Goal: Task Accomplishment & Management: Use online tool/utility

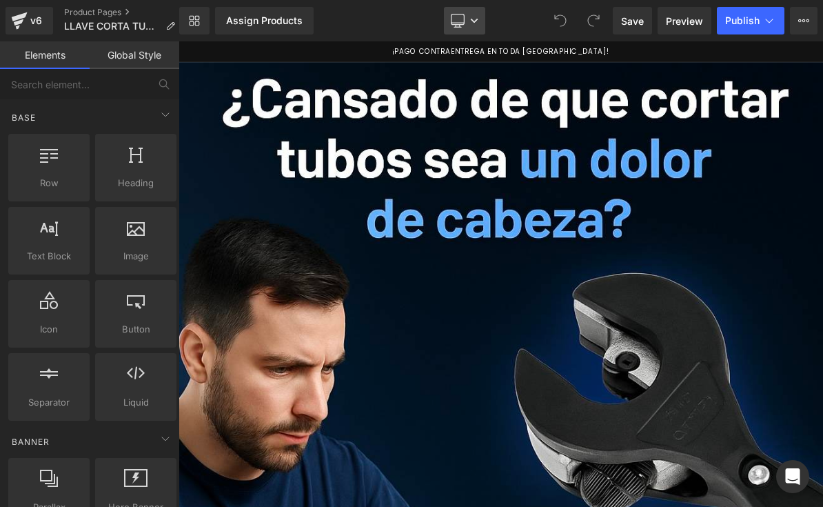
click at [461, 12] on link "Desktop" at bounding box center [464, 21] width 41 height 28
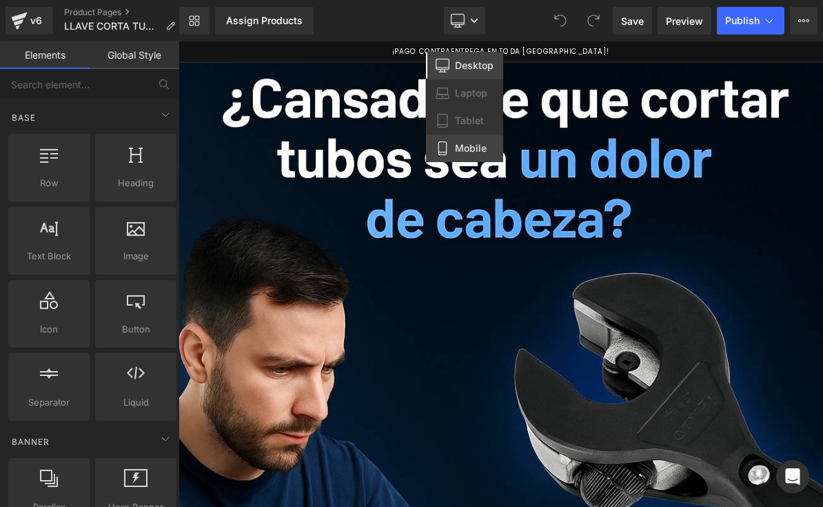
click at [452, 147] on link "Mobile" at bounding box center [464, 148] width 77 height 28
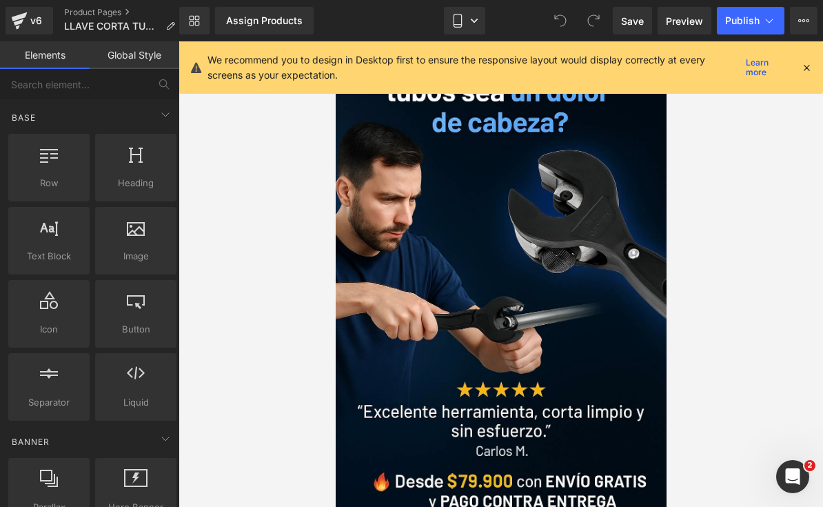
click at [804, 70] on icon at bounding box center [807, 67] width 12 height 12
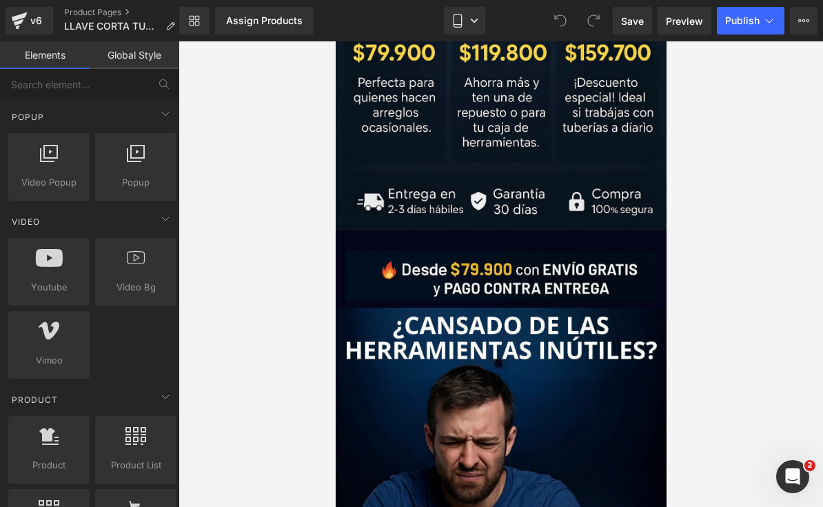
scroll to position [972, 0]
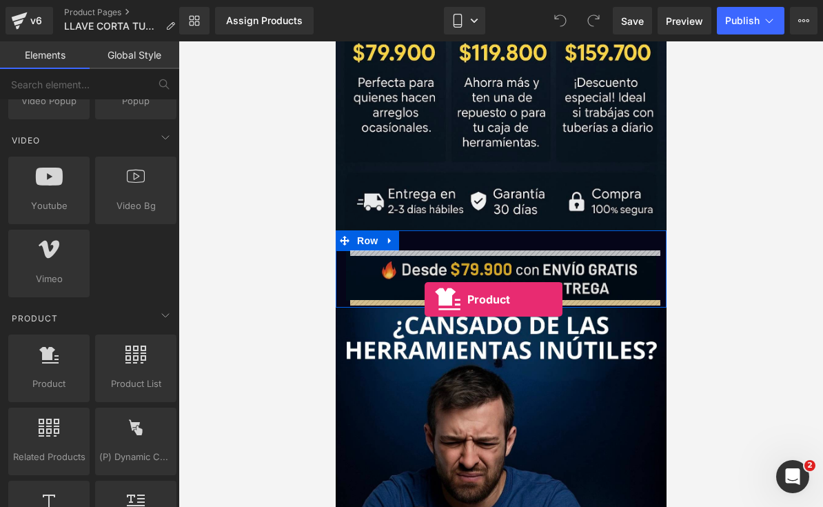
drag, startPoint x: 390, startPoint y: 414, endPoint x: 424, endPoint y: 299, distance: 119.6
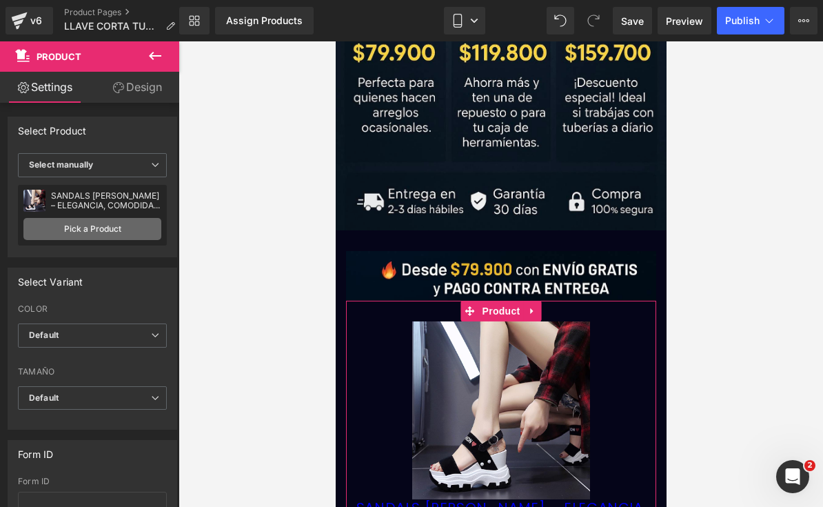
click at [57, 229] on link "Pick a Product" at bounding box center [92, 229] width 138 height 22
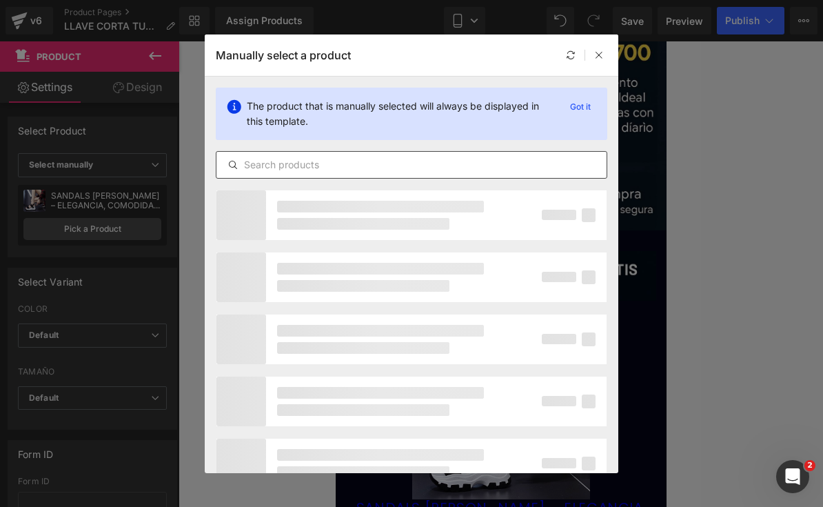
click at [291, 163] on input "text" at bounding box center [412, 165] width 390 height 17
type input "T"
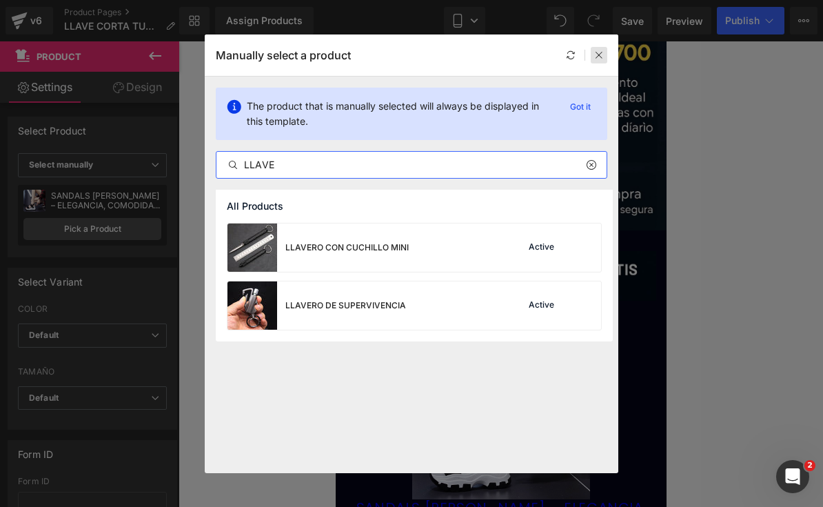
type input "LLAVE"
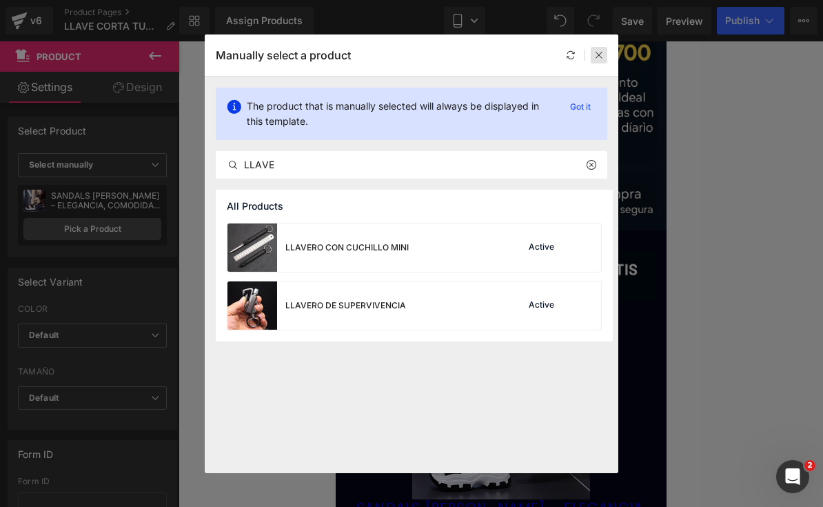
click at [601, 53] on icon at bounding box center [599, 55] width 10 height 10
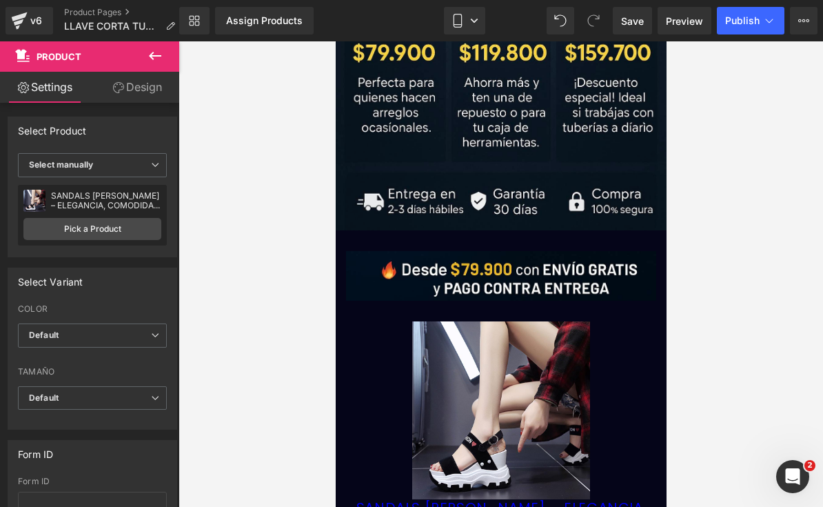
click at [561, 373] on img at bounding box center [501, 410] width 178 height 178
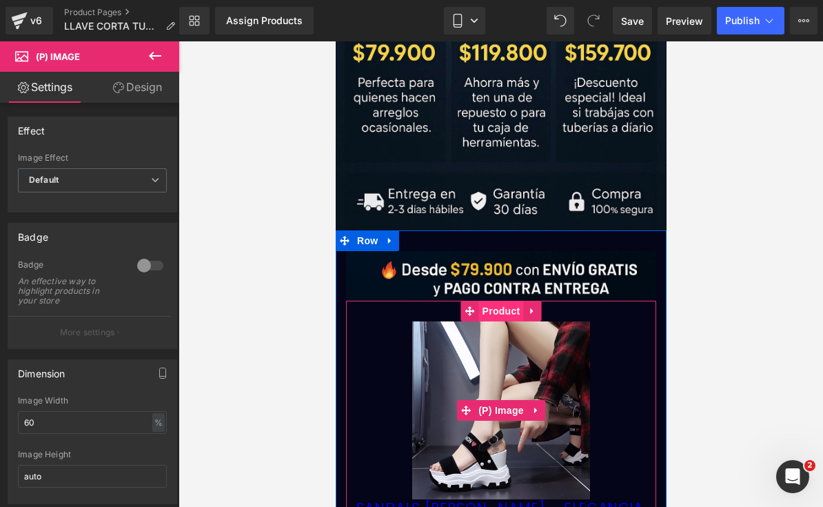
click at [503, 303] on span "Product" at bounding box center [501, 311] width 45 height 21
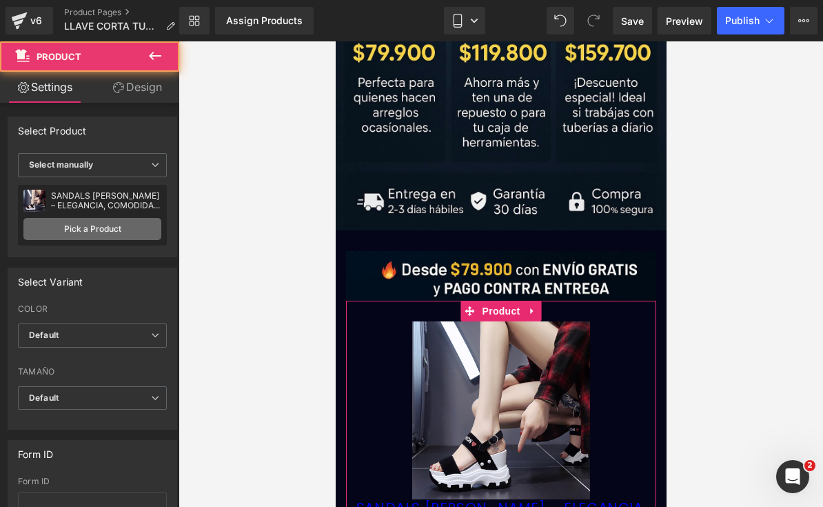
click at [149, 227] on link "Pick a Product" at bounding box center [92, 229] width 138 height 22
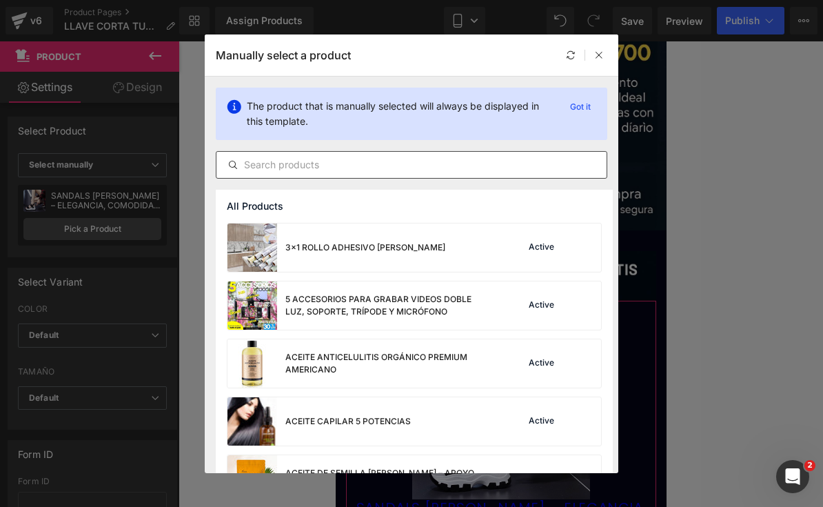
click at [314, 172] on input "text" at bounding box center [412, 165] width 390 height 17
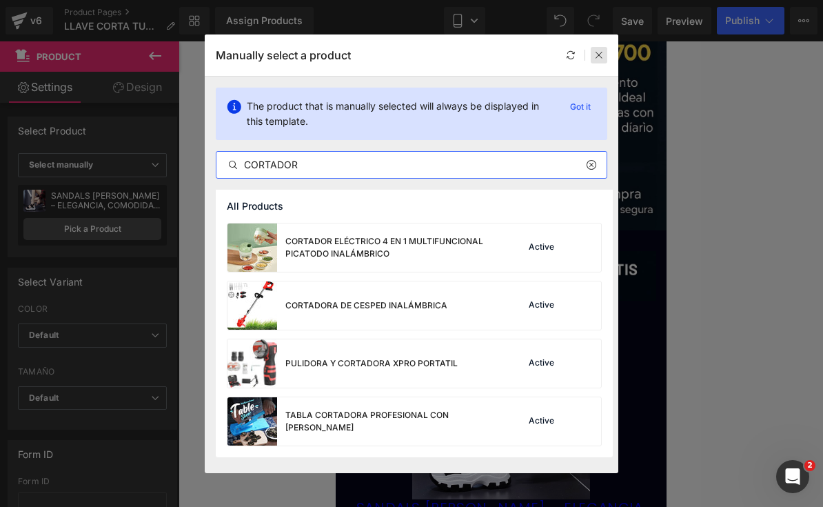
type input "CORTADOR"
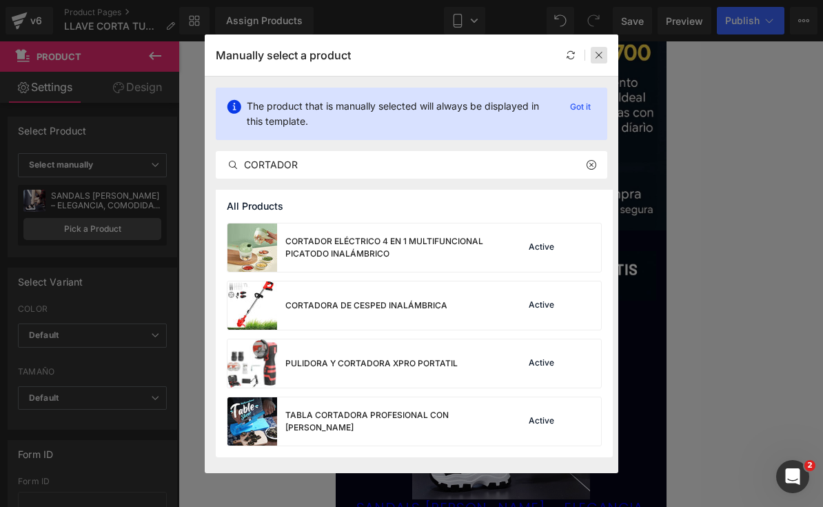
click at [599, 55] on icon at bounding box center [599, 55] width 10 height 10
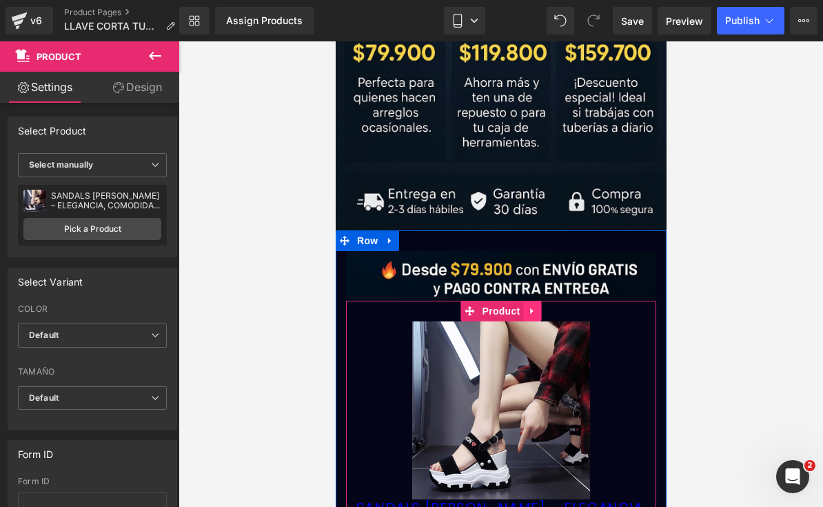
click at [526, 312] on link at bounding box center [532, 311] width 18 height 21
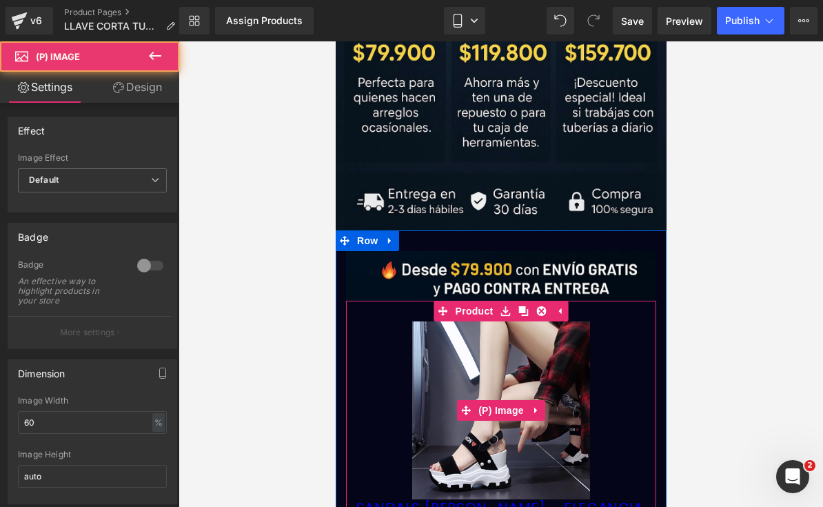
drag, startPoint x: 522, startPoint y: 372, endPoint x: 528, endPoint y: 421, distance: 49.3
click at [522, 372] on img at bounding box center [501, 410] width 178 height 178
click at [538, 414] on icon at bounding box center [536, 410] width 10 height 10
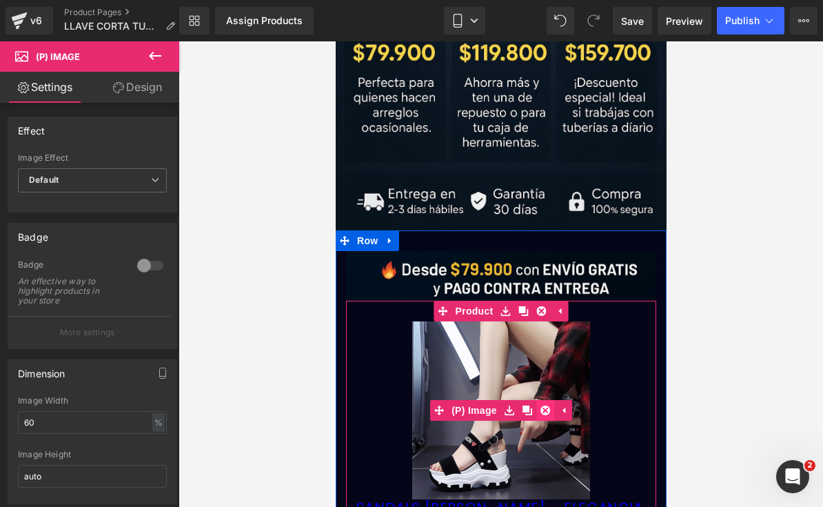
click at [548, 408] on icon at bounding box center [545, 410] width 10 height 10
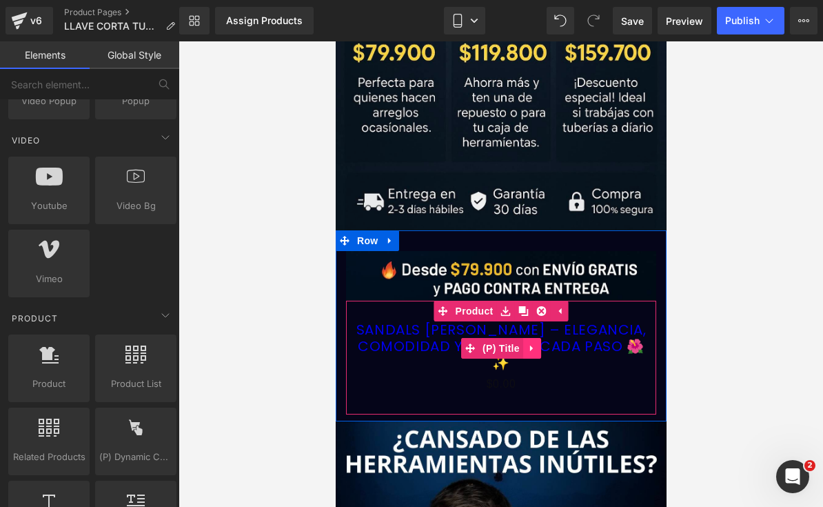
click at [534, 343] on icon at bounding box center [532, 348] width 10 height 10
click at [535, 344] on link at bounding box center [541, 348] width 18 height 21
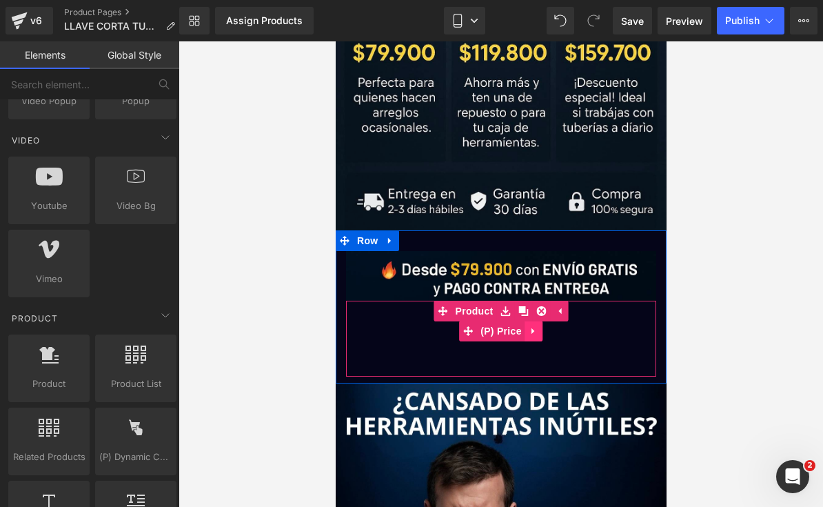
click at [532, 329] on icon at bounding box center [533, 331] width 3 height 6
click at [543, 331] on icon at bounding box center [543, 331] width 10 height 10
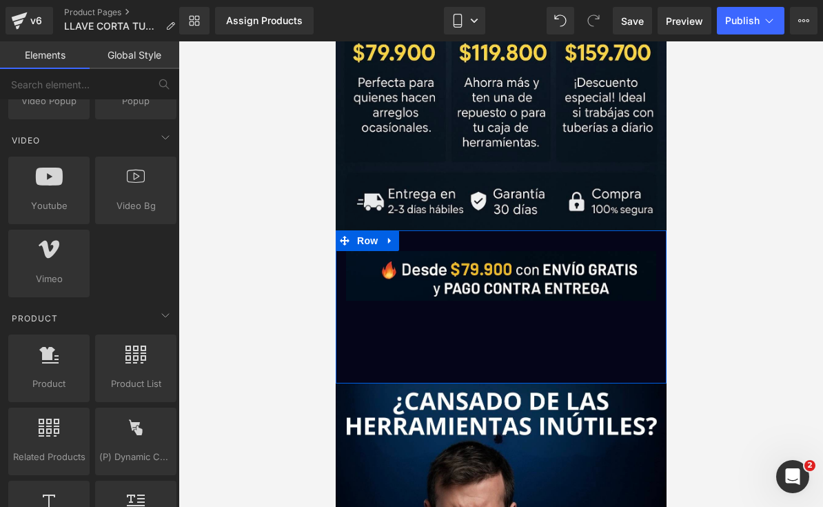
click at [395, 239] on link at bounding box center [390, 240] width 18 height 21
click at [406, 244] on icon at bounding box center [408, 241] width 10 height 10
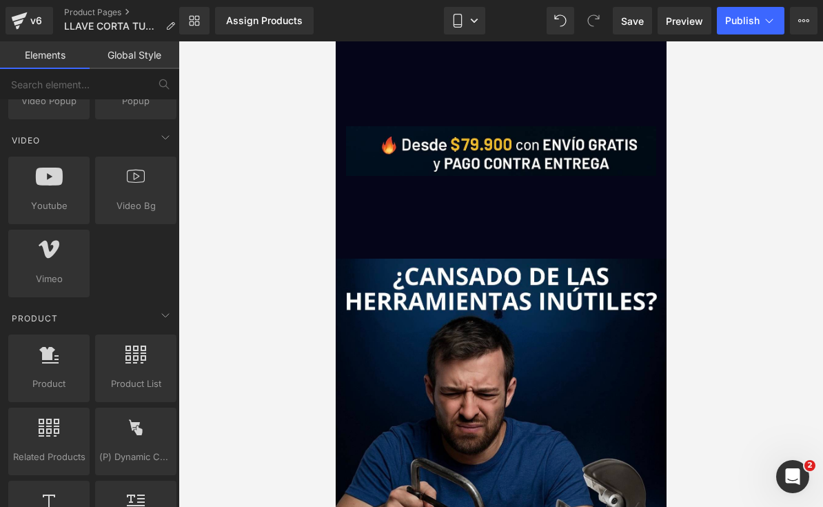
scroll to position [1095, 0]
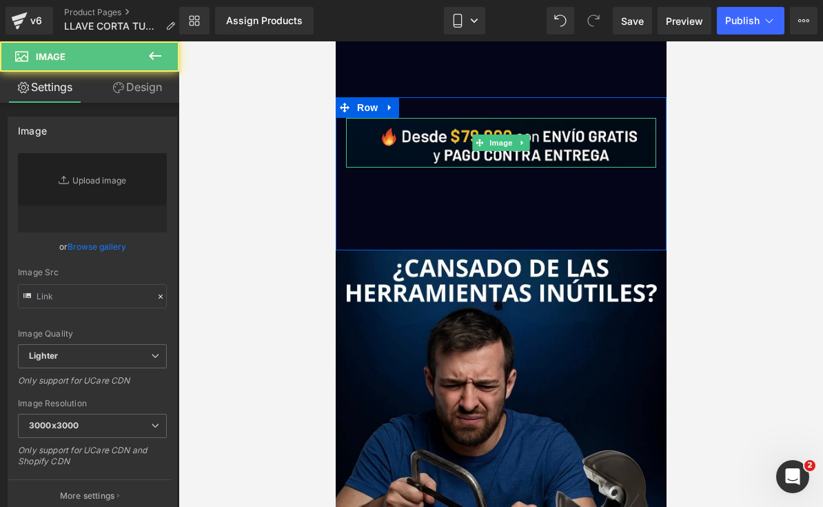
type input "https://ucarecdn.com/3544fdc1-a761-4a0d-98ae-8ccef43f4a98/-/format/auto/-/previ…"
click at [361, 120] on div "Image" at bounding box center [500, 143] width 310 height 50
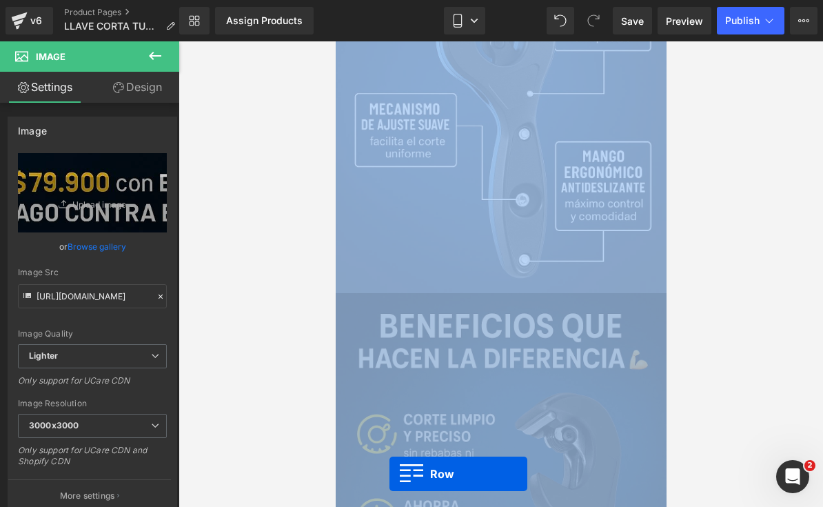
scroll to position [2033, 0]
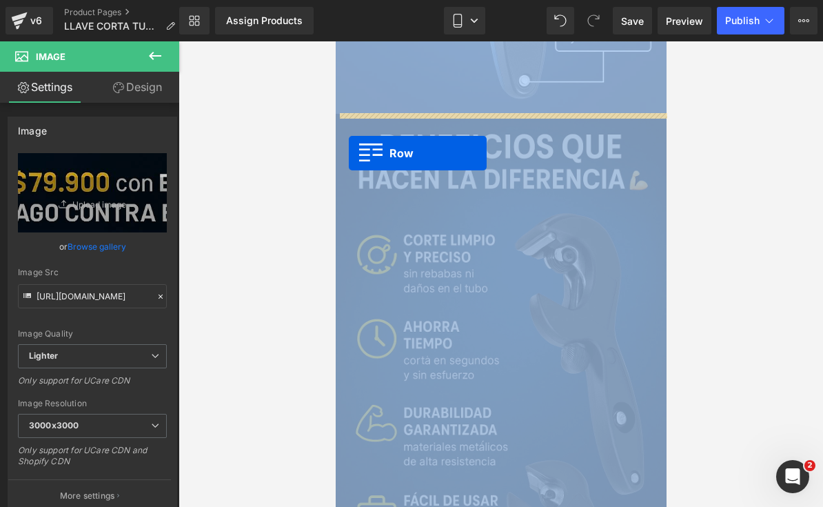
drag, startPoint x: 341, startPoint y: 106, endPoint x: 348, endPoint y: 153, distance: 48.1
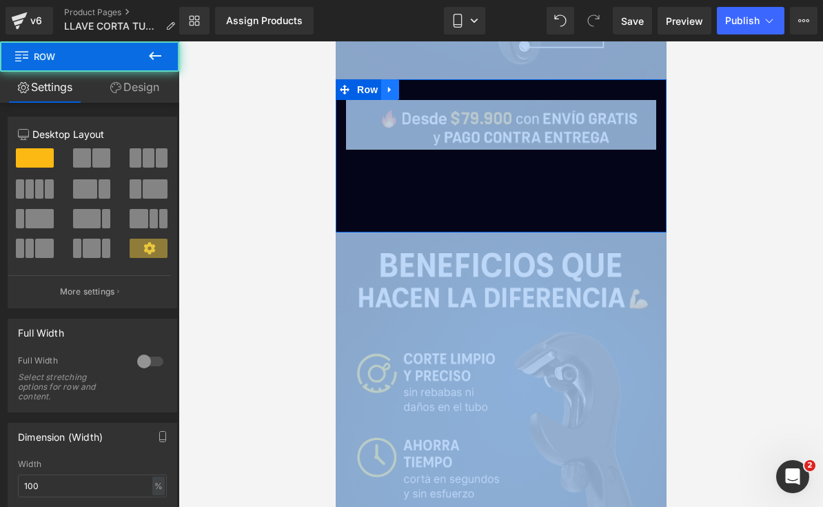
click at [394, 88] on icon at bounding box center [390, 89] width 10 height 10
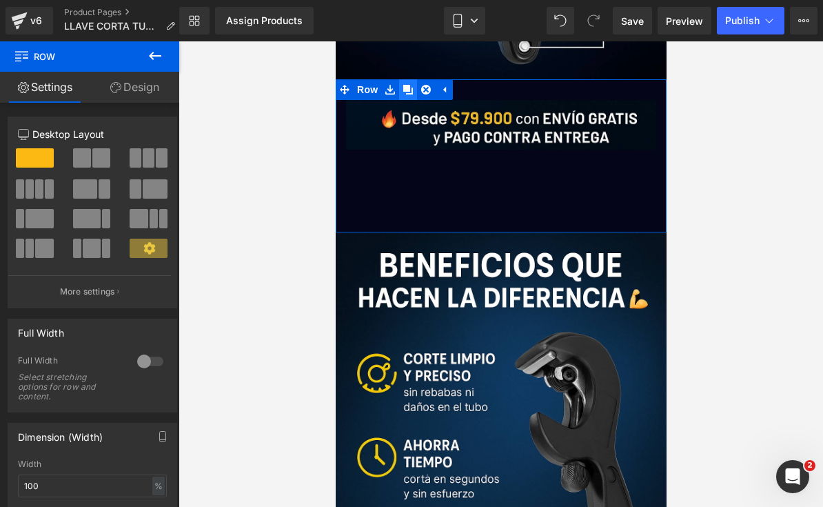
click at [404, 90] on icon at bounding box center [408, 90] width 10 height 10
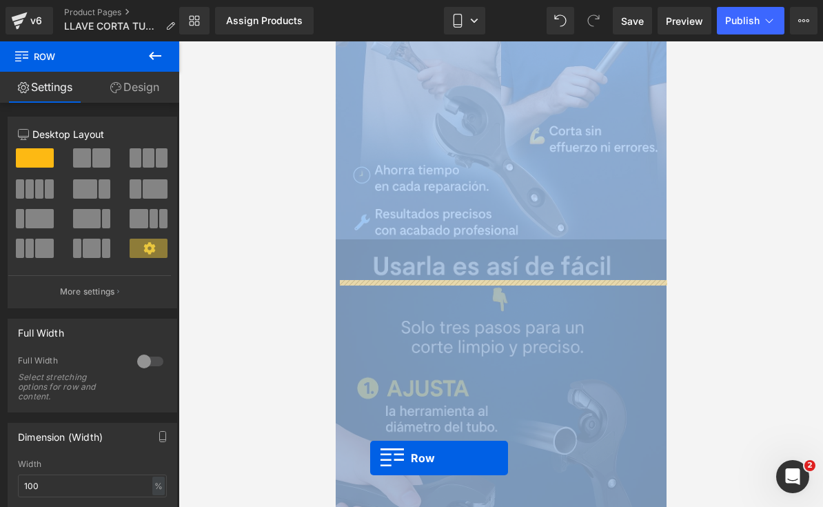
scroll to position [3129, 0]
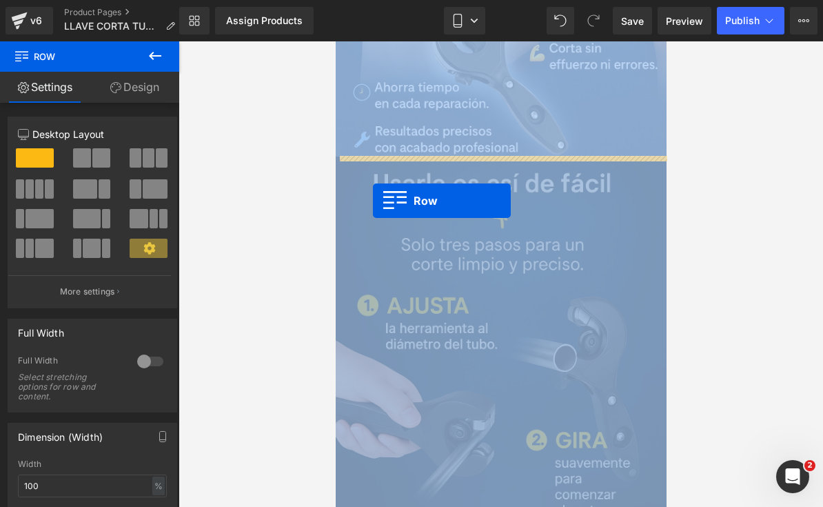
drag, startPoint x: 348, startPoint y: 241, endPoint x: 372, endPoint y: 200, distance: 48.3
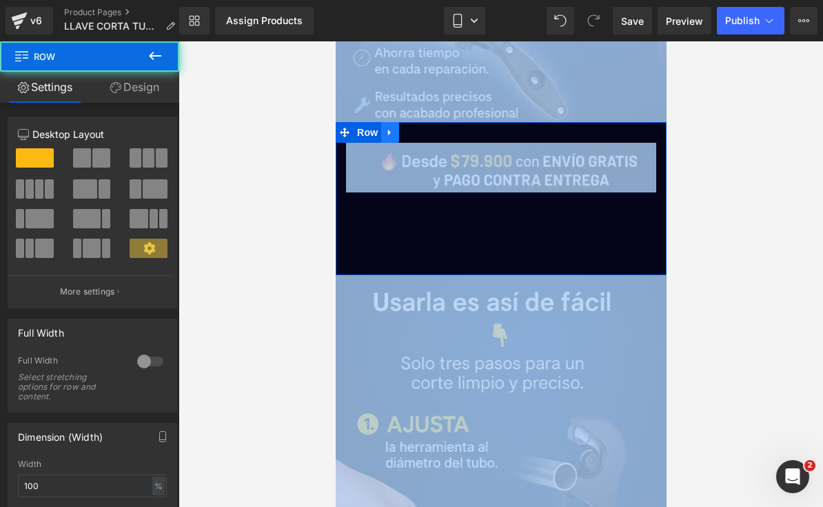
click at [392, 130] on icon at bounding box center [390, 133] width 10 height 10
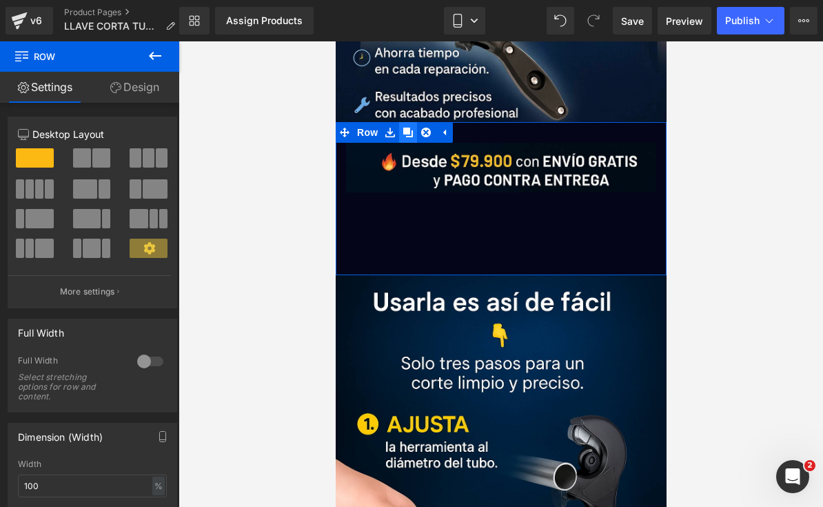
click at [403, 130] on icon at bounding box center [408, 133] width 10 height 10
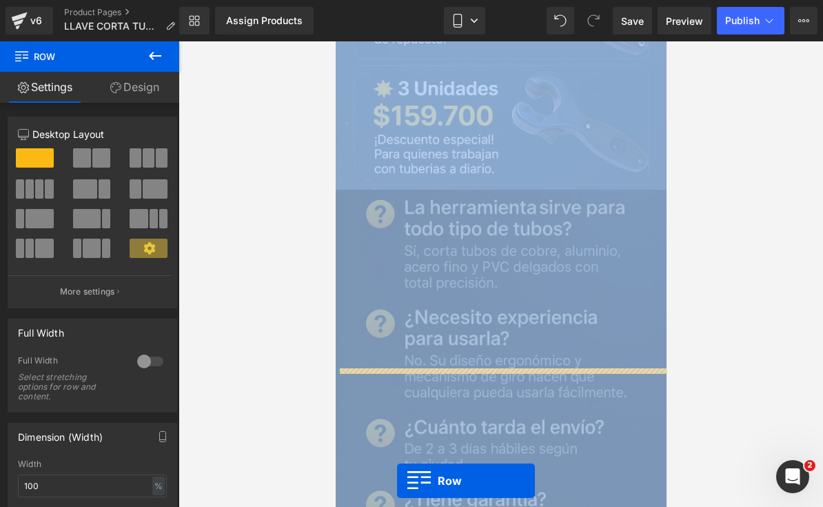
scroll to position [4248, 0]
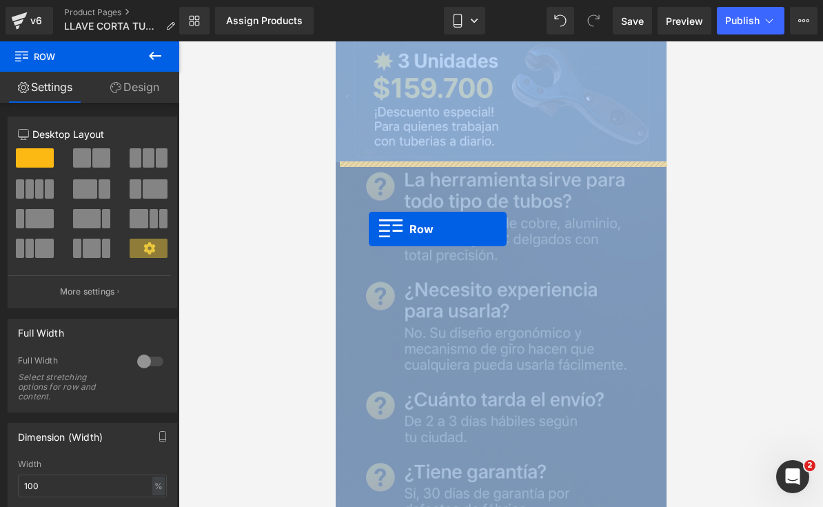
drag, startPoint x: 346, startPoint y: 283, endPoint x: 368, endPoint y: 220, distance: 67.2
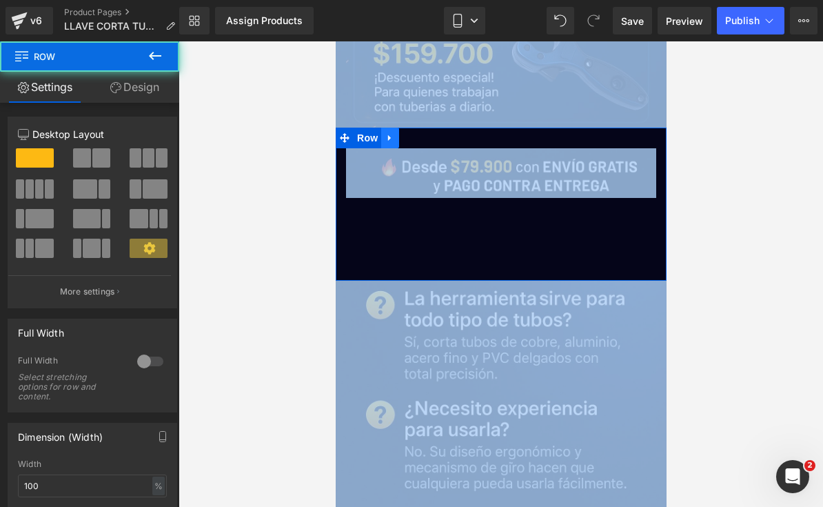
click at [390, 137] on icon at bounding box center [389, 138] width 3 height 6
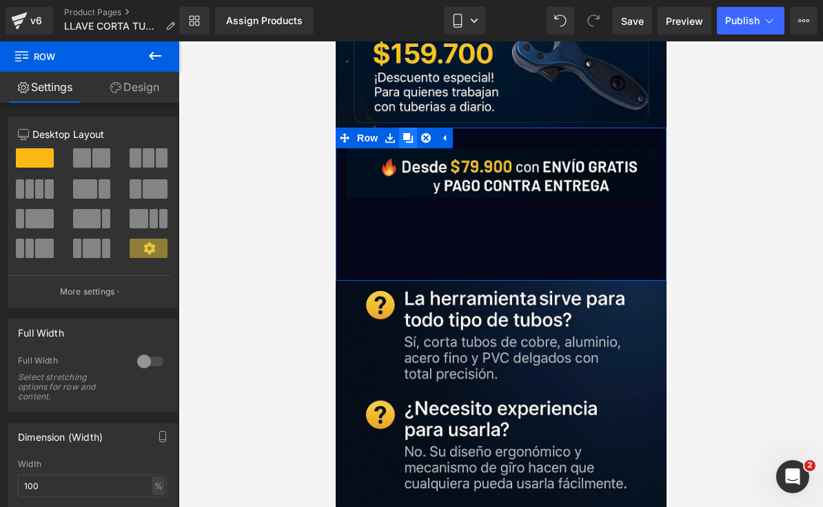
click at [401, 136] on link at bounding box center [408, 138] width 18 height 21
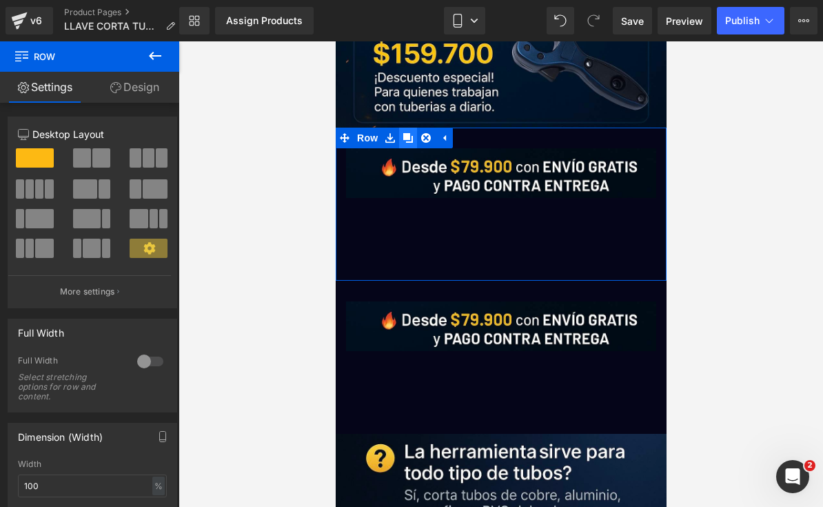
click at [408, 141] on icon at bounding box center [408, 138] width 10 height 10
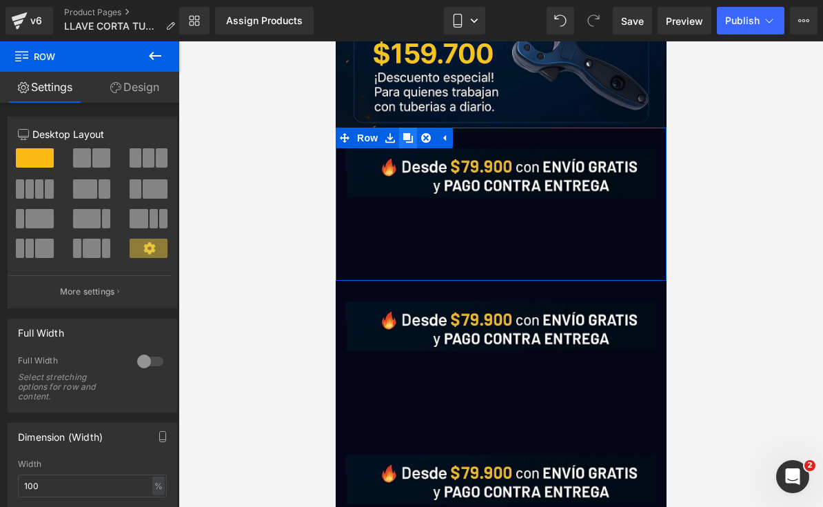
click at [410, 139] on icon at bounding box center [408, 138] width 10 height 10
click at [337, 179] on div "Image Add To Cart (P) Cart Button Product Row" at bounding box center [500, 204] width 331 height 153
click at [393, 138] on icon at bounding box center [390, 138] width 10 height 10
click at [410, 139] on icon at bounding box center [408, 138] width 10 height 10
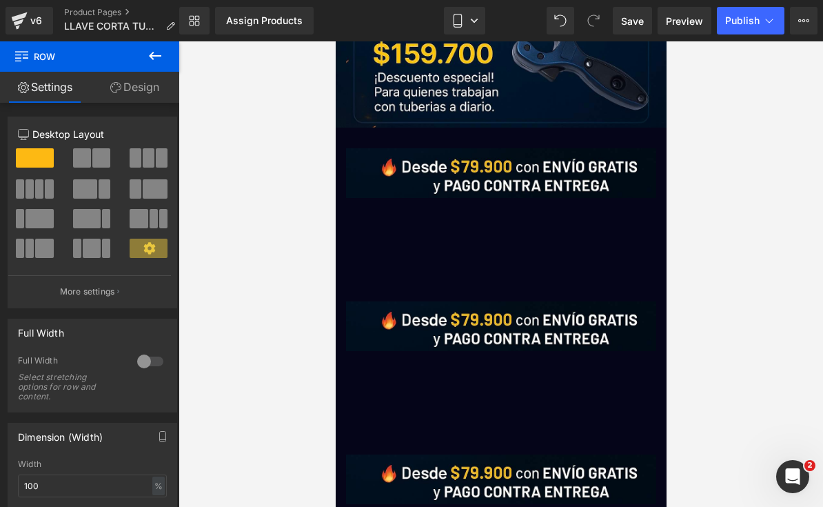
click at [754, 251] on div at bounding box center [501, 273] width 645 height 465
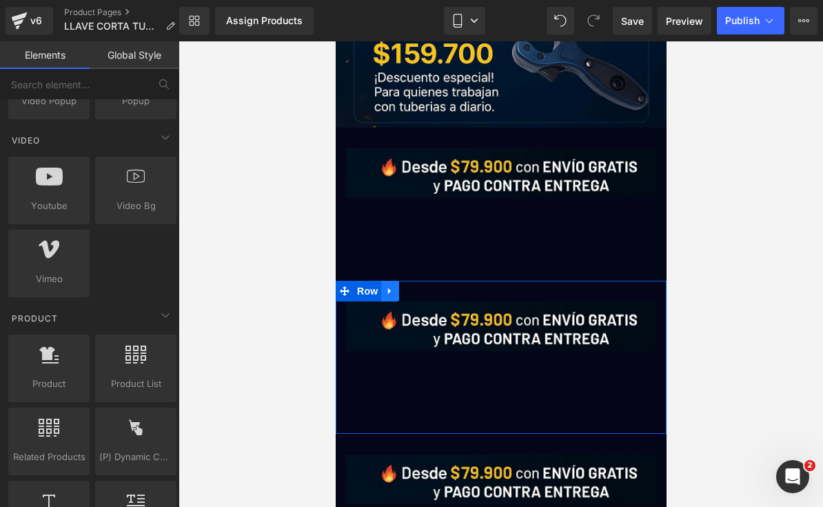
click at [396, 293] on link at bounding box center [390, 291] width 18 height 21
click at [423, 290] on icon at bounding box center [426, 291] width 10 height 10
click at [387, 291] on icon at bounding box center [390, 291] width 10 height 10
click at [421, 291] on icon at bounding box center [426, 291] width 10 height 10
click at [394, 289] on icon at bounding box center [390, 291] width 10 height 10
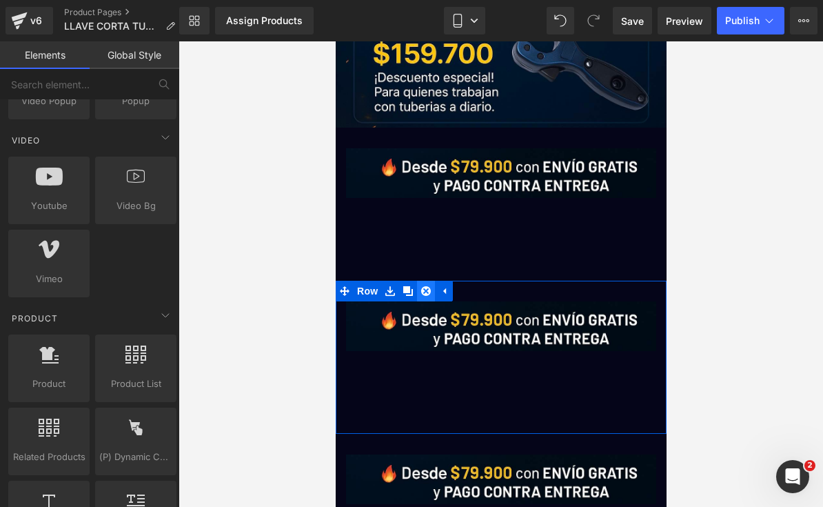
click at [423, 290] on icon at bounding box center [426, 291] width 10 height 10
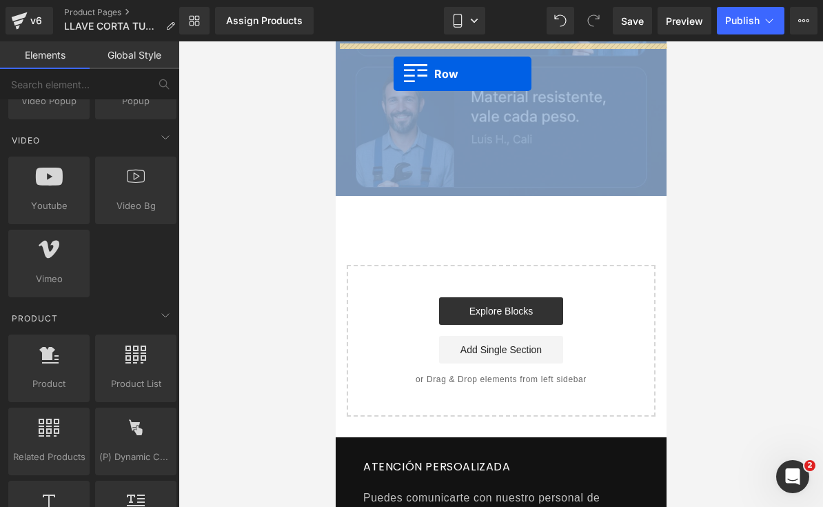
scroll to position [5158, 0]
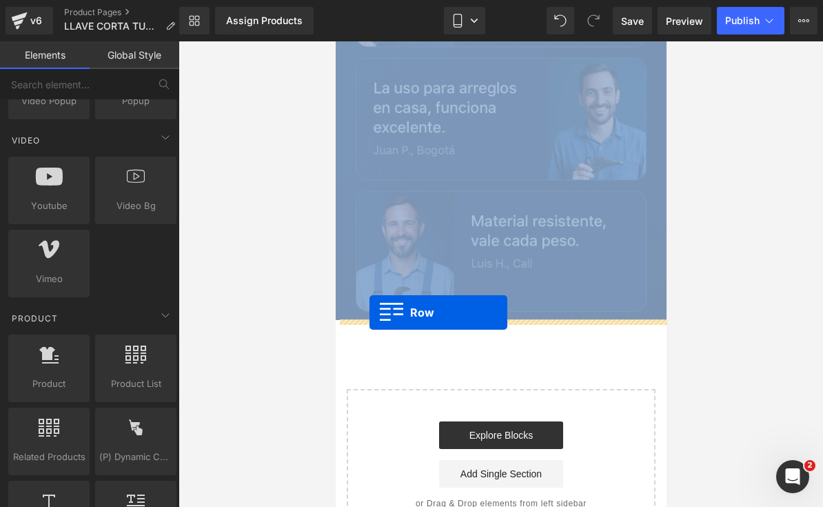
drag, startPoint x: 344, startPoint y: 290, endPoint x: 369, endPoint y: 312, distance: 33.2
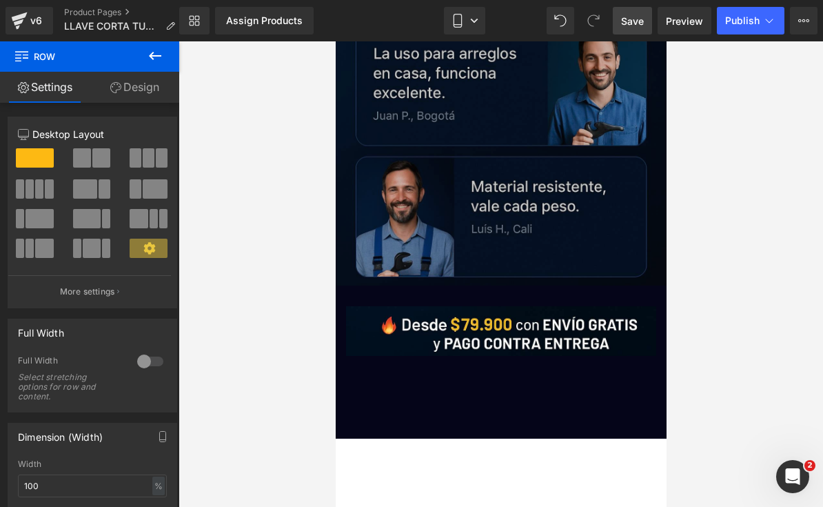
click at [628, 26] on span "Save" at bounding box center [632, 21] width 23 height 14
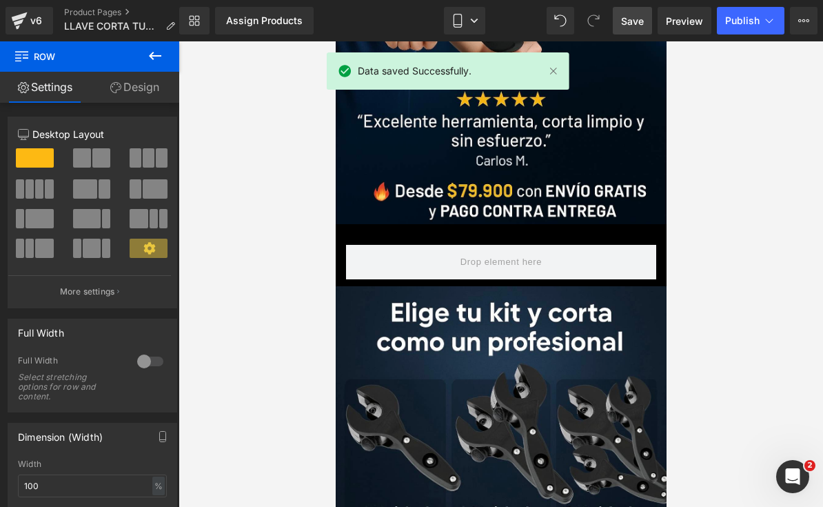
scroll to position [317, 0]
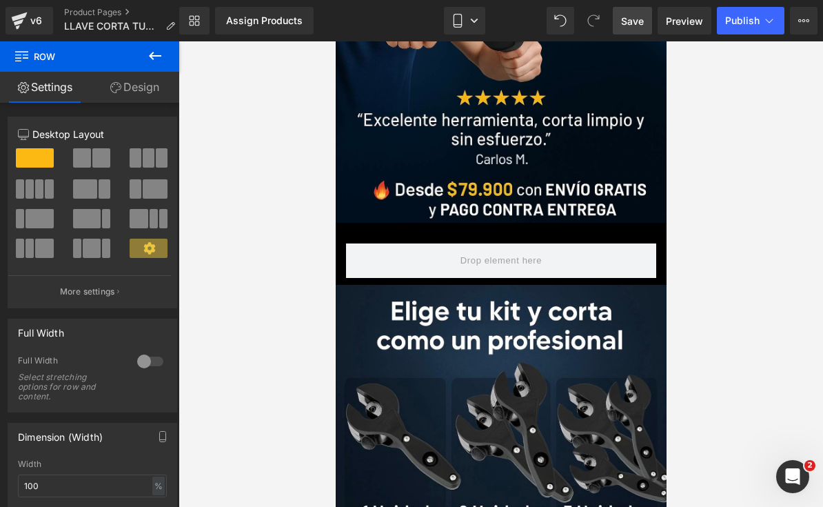
click at [637, 30] on link "Save" at bounding box center [632, 21] width 39 height 28
click at [637, 23] on span "Save" at bounding box center [632, 21] width 23 height 14
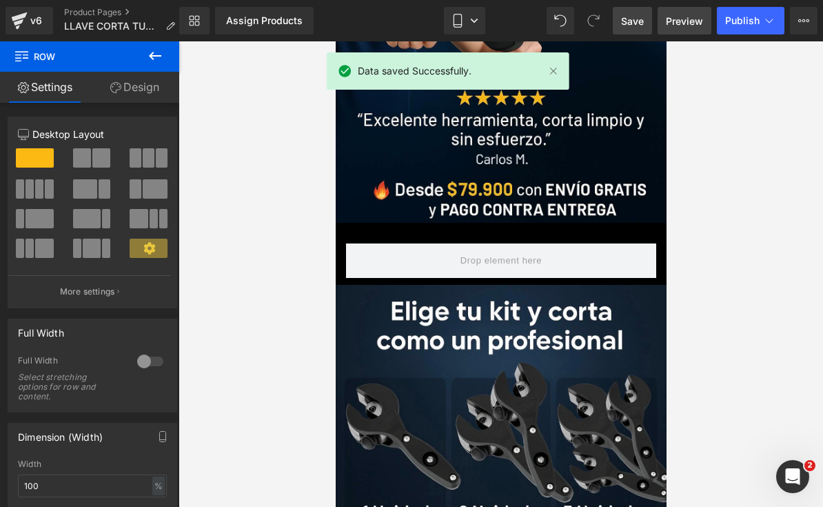
click at [690, 28] on link "Preview" at bounding box center [685, 21] width 54 height 28
